Goal: Information Seeking & Learning: Learn about a topic

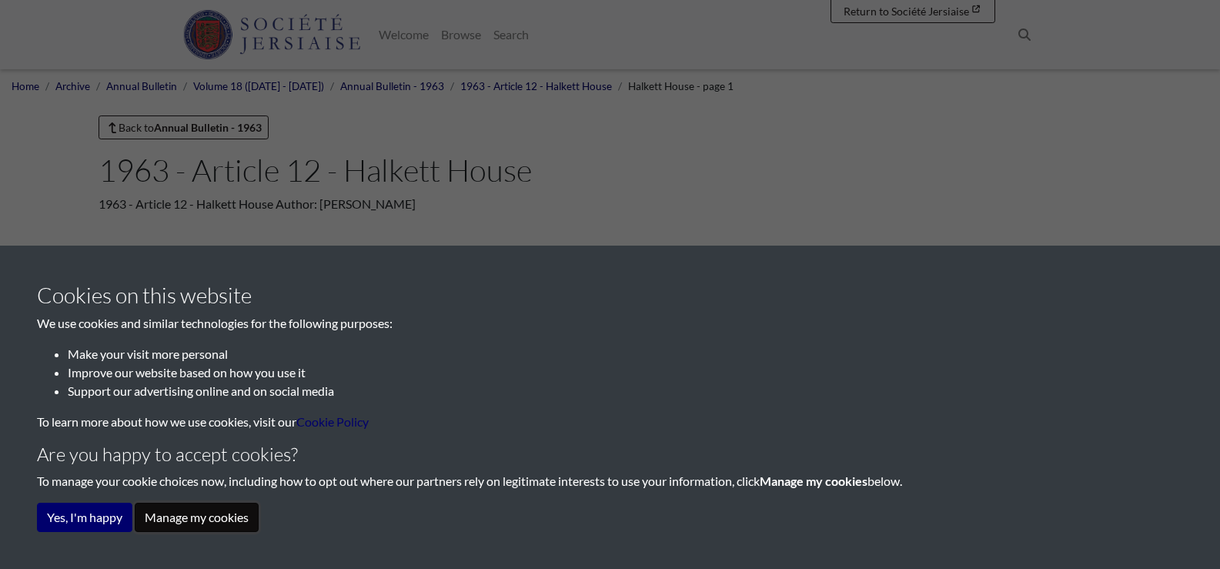
click at [175, 521] on button "Manage my cookies" at bounding box center [197, 517] width 124 height 29
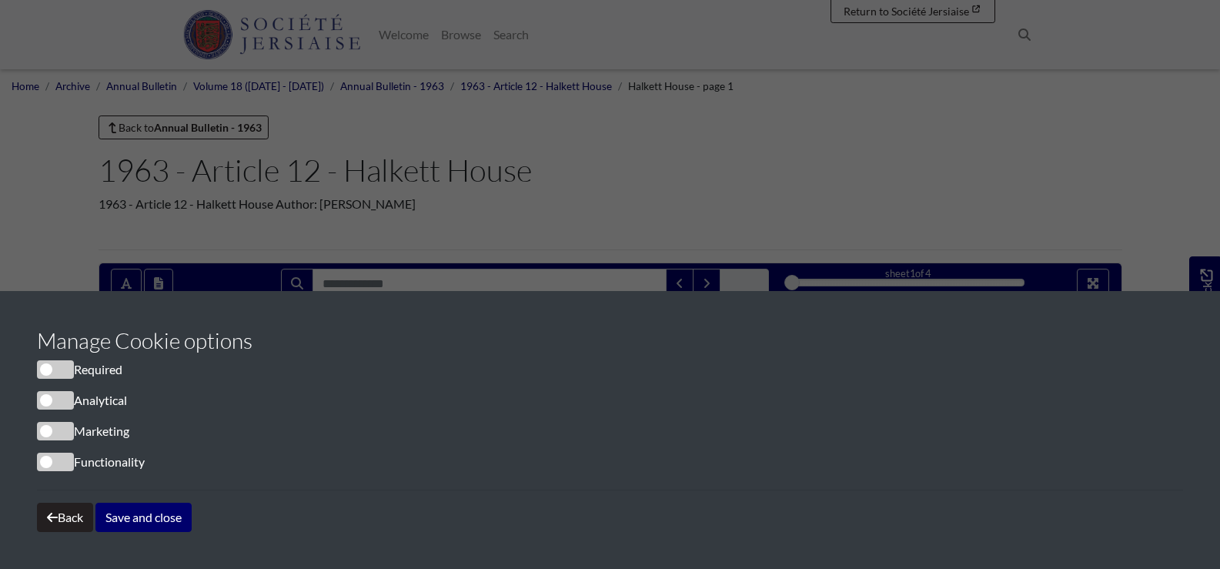
click at [46, 407] on span "cookieconsent" at bounding box center [55, 400] width 37 height 18
click at [129, 520] on button "Save and close" at bounding box center [143, 517] width 96 height 29
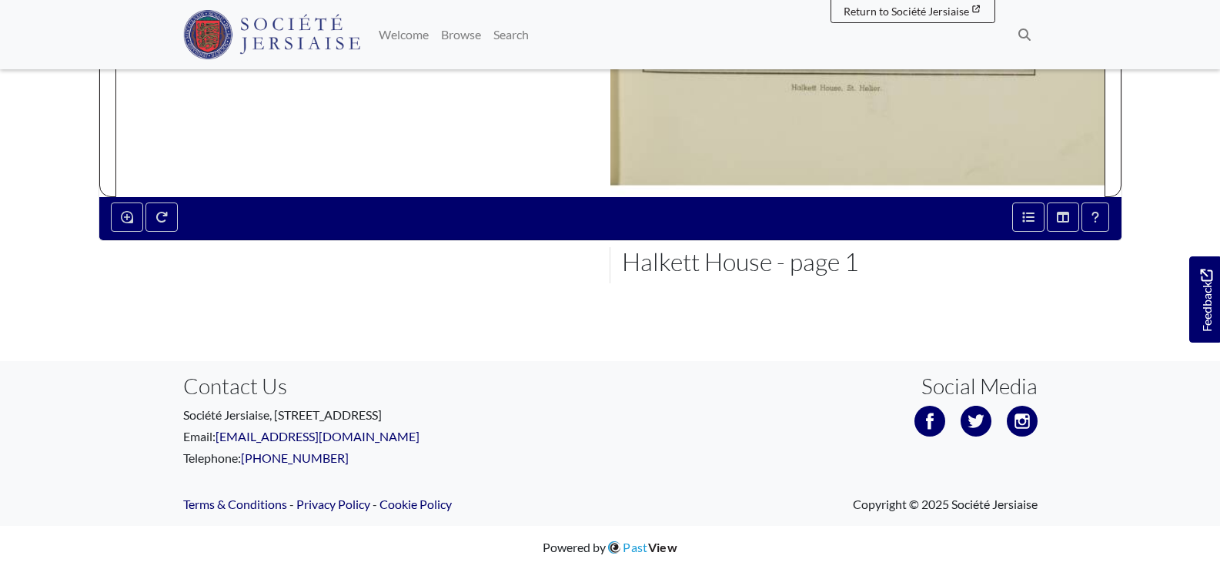
scroll to position [358, 0]
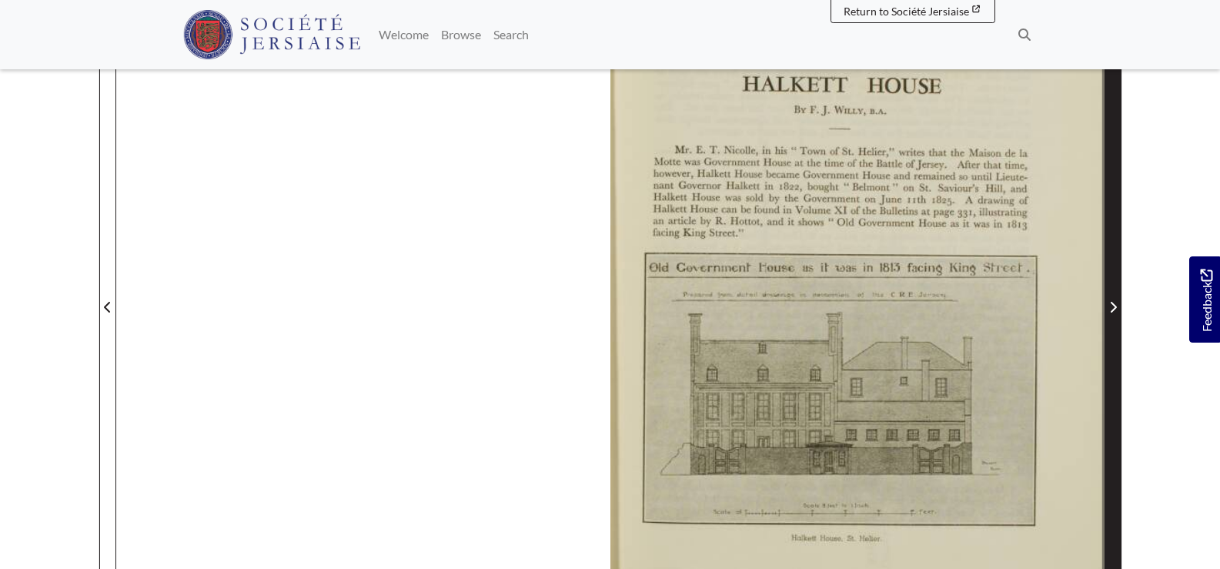
click at [1110, 302] on icon "Next Page" at bounding box center [1113, 307] width 6 height 11
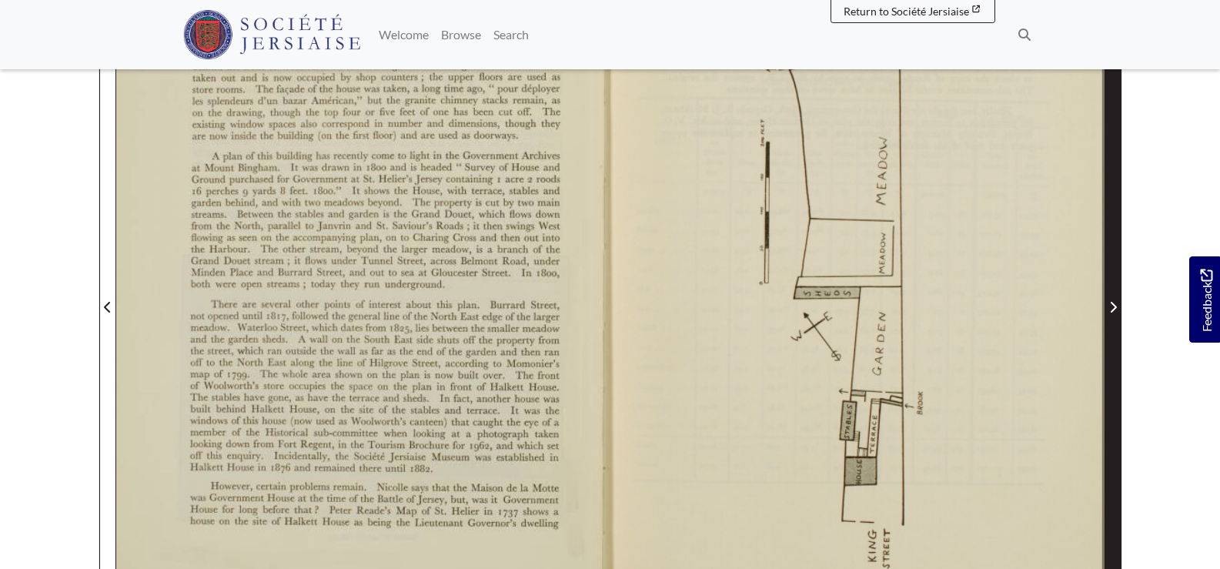
click at [1110, 302] on icon "Next Page" at bounding box center [1113, 307] width 6 height 11
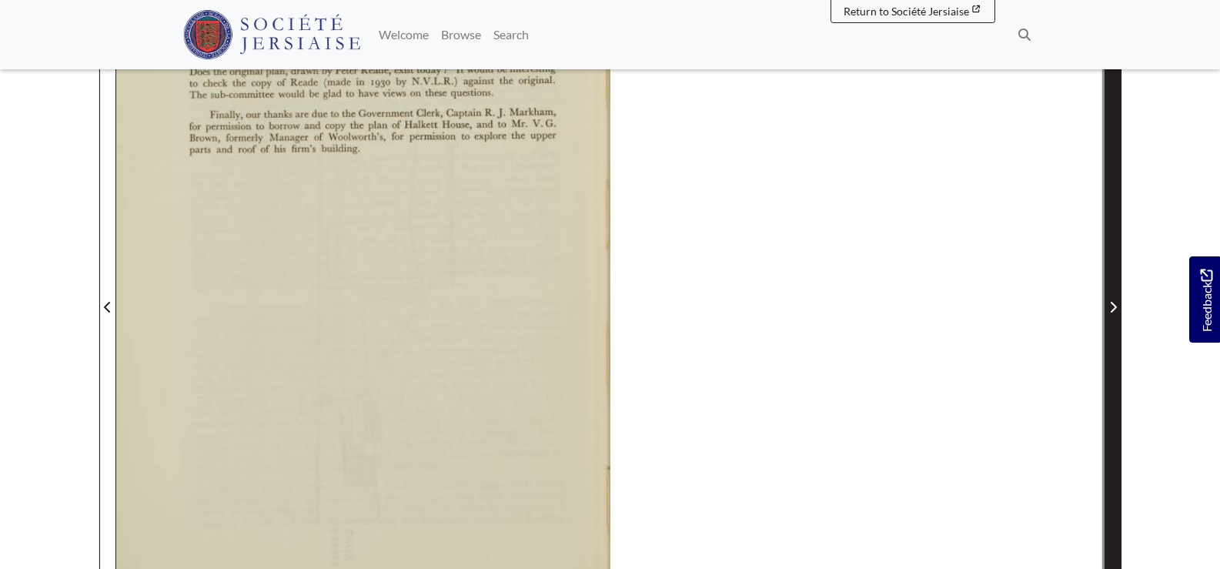
click at [1110, 302] on icon "Next Page" at bounding box center [1113, 307] width 6 height 11
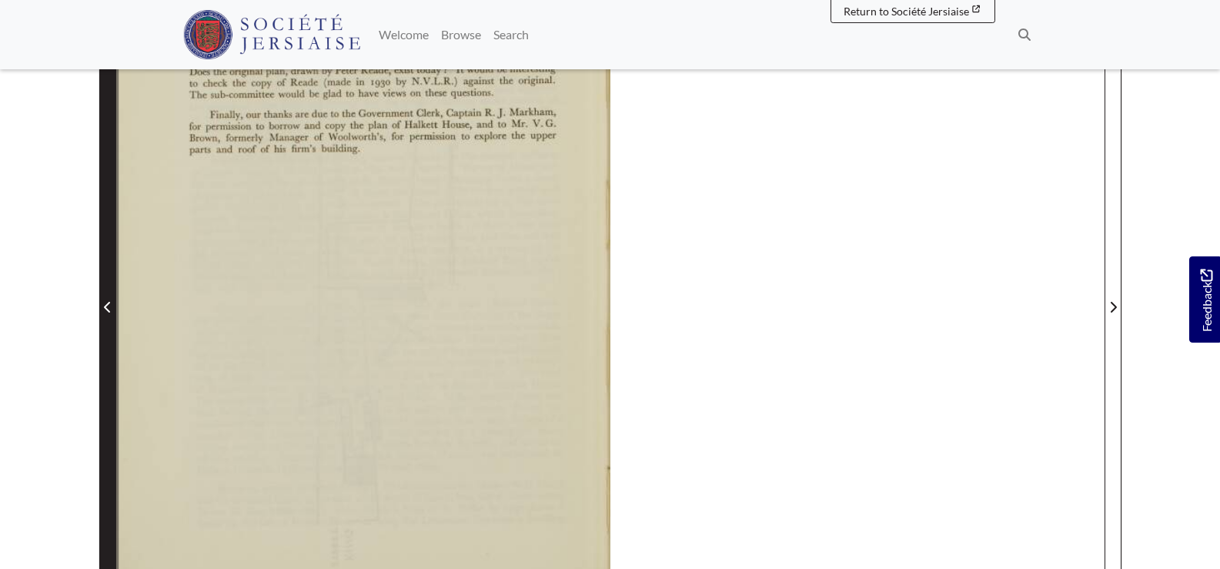
click at [102, 312] on span "Previous Page" at bounding box center [107, 307] width 15 height 18
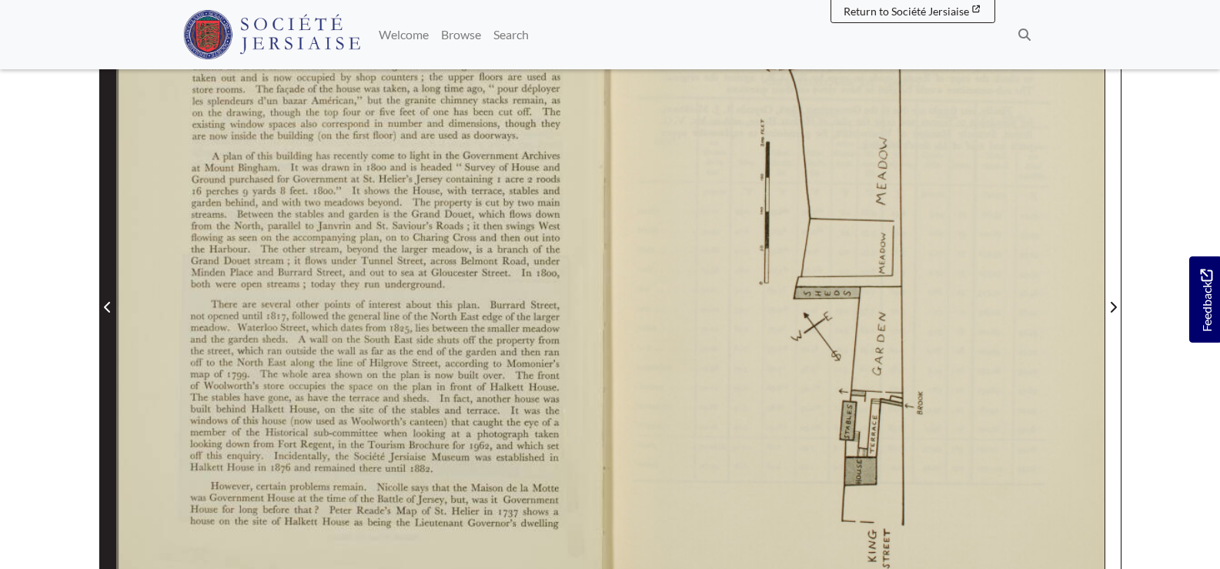
click at [102, 312] on span "Previous Page" at bounding box center [107, 307] width 15 height 18
